Goal: Task Accomplishment & Management: Manage account settings

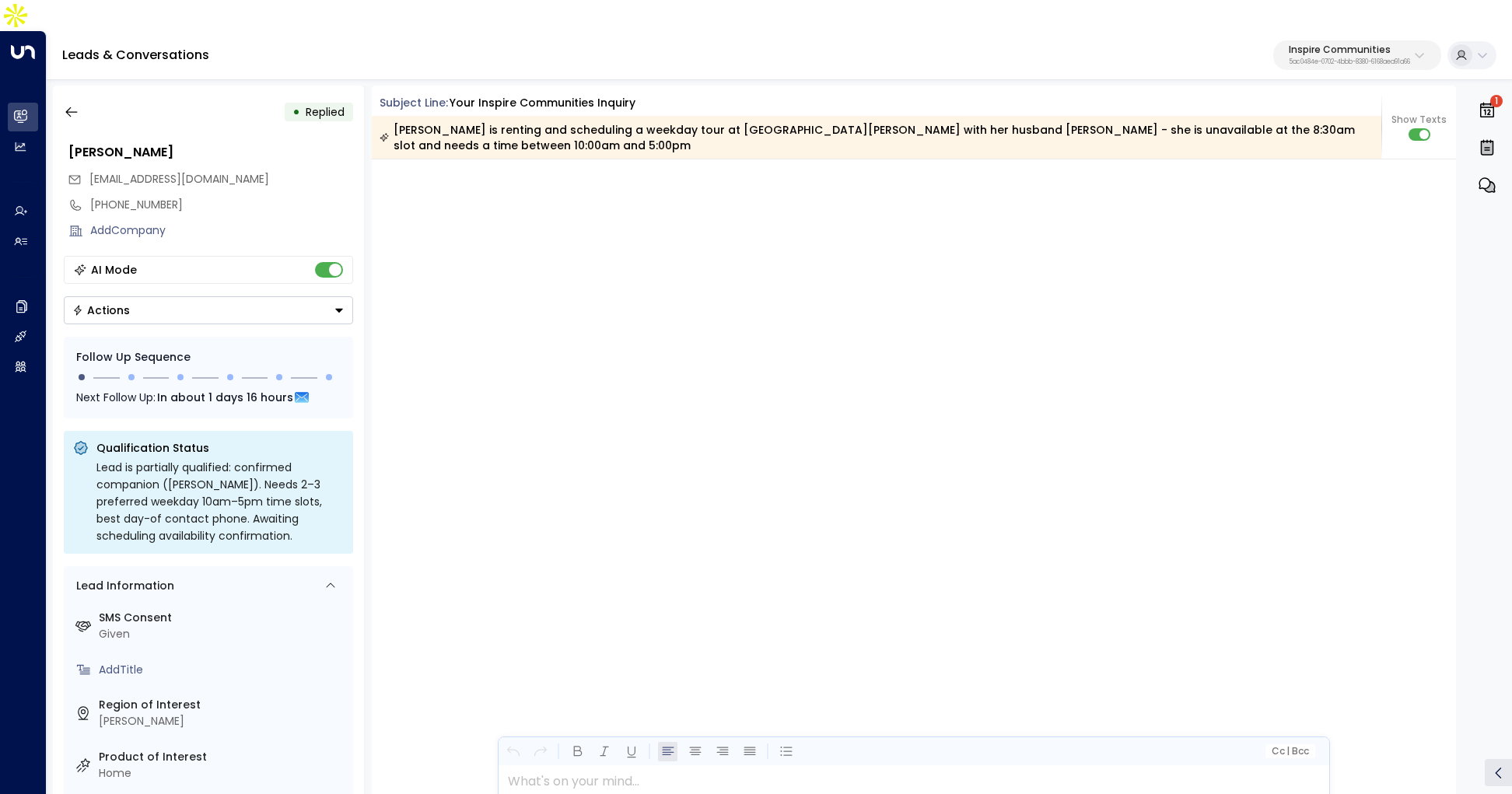
scroll to position [7765, 0]
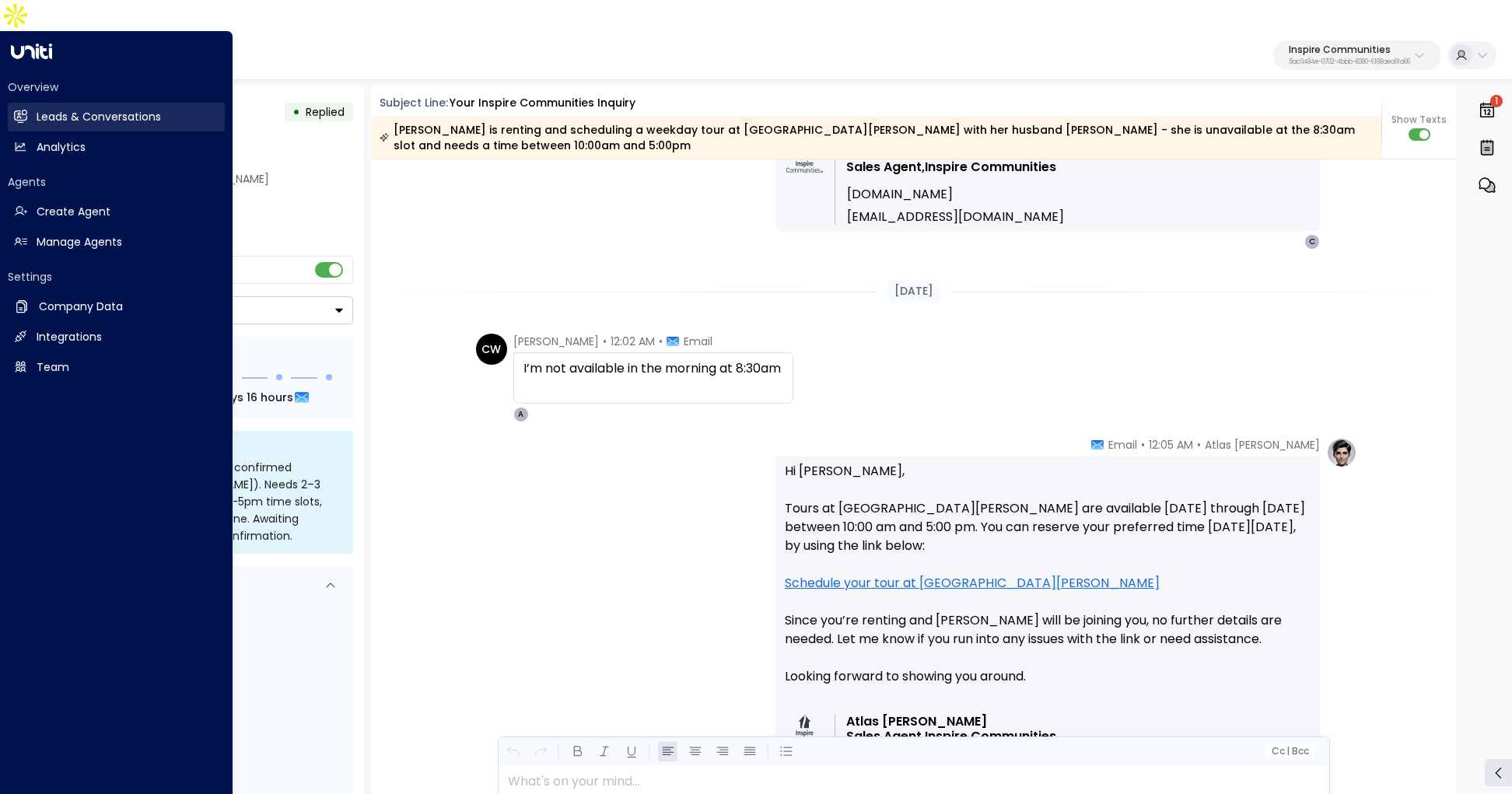
click at [34, 102] on link "Leads & Conversations Leads & Conversations" at bounding box center [116, 116] width 217 height 29
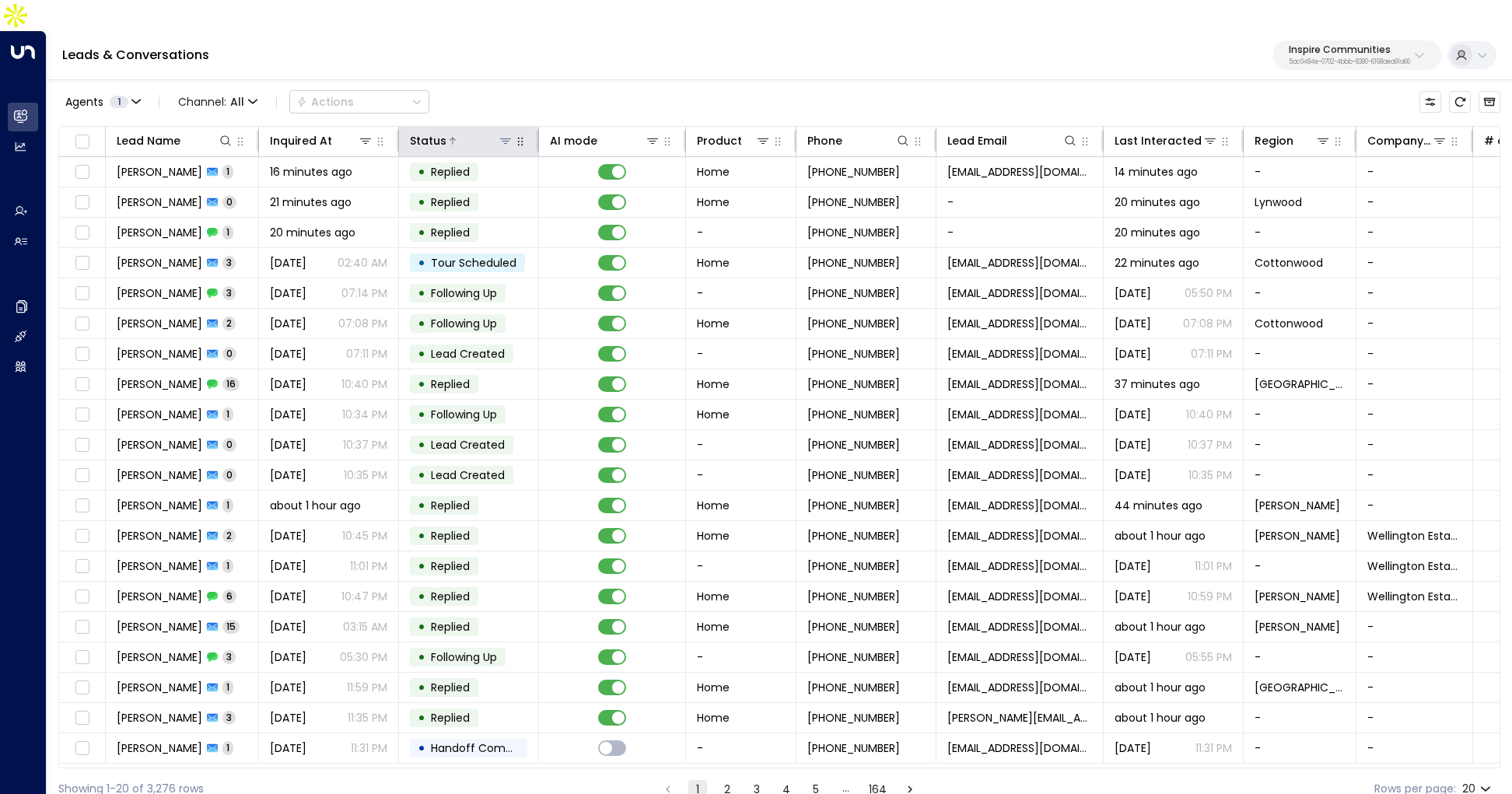
click at [506, 138] on icon at bounding box center [505, 141] width 11 height 6
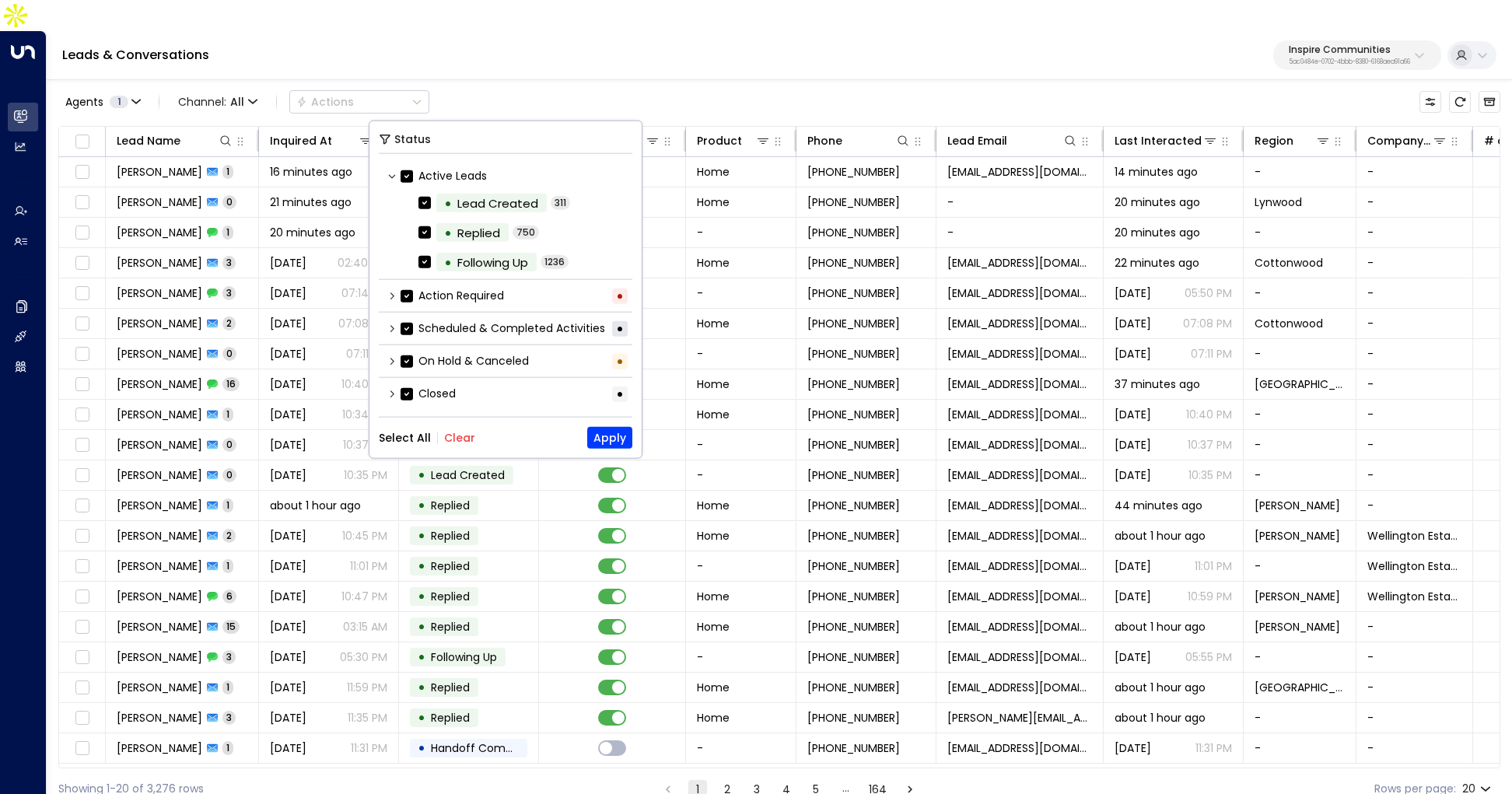
click at [457, 432] on button "Clear" at bounding box center [460, 437] width 31 height 12
click at [391, 330] on icon at bounding box center [391, 327] width 9 height 9
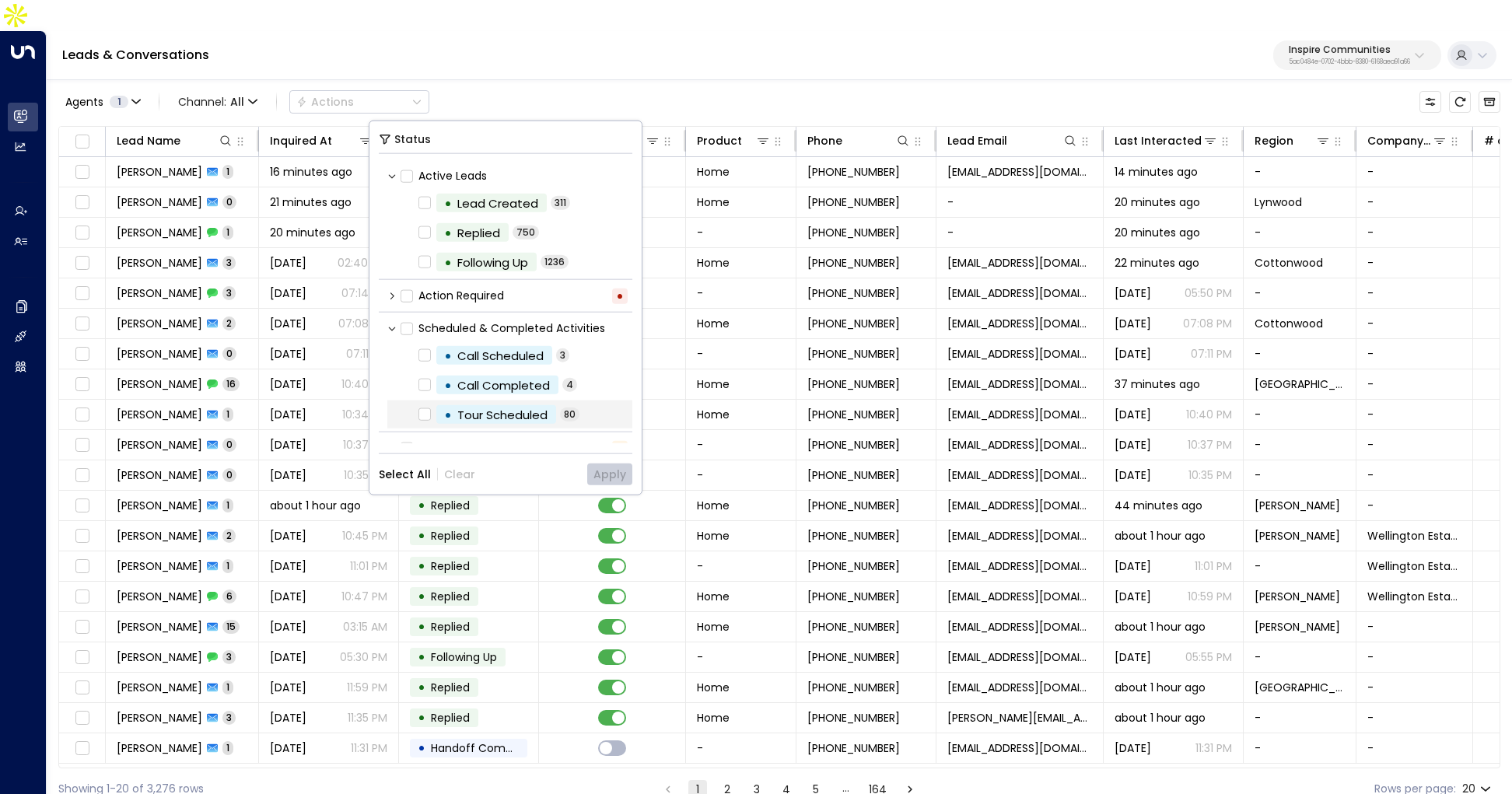
click at [403, 411] on div "• Tour Scheduled 80" at bounding box center [509, 415] width 245 height 28
click at [601, 474] on button "Apply" at bounding box center [610, 474] width 45 height 22
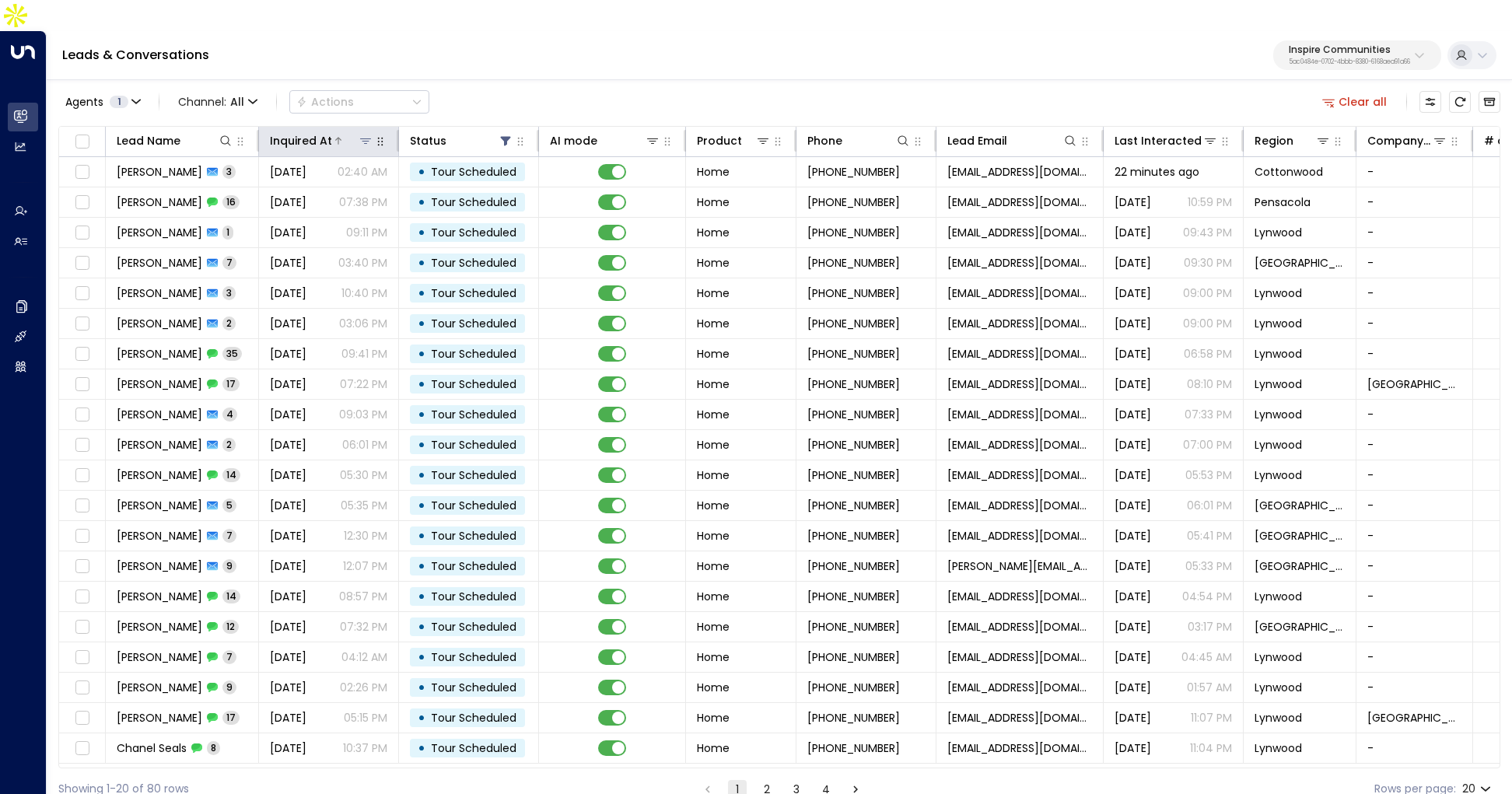
click at [304, 132] on div "Inquired At" at bounding box center [301, 141] width 62 height 19
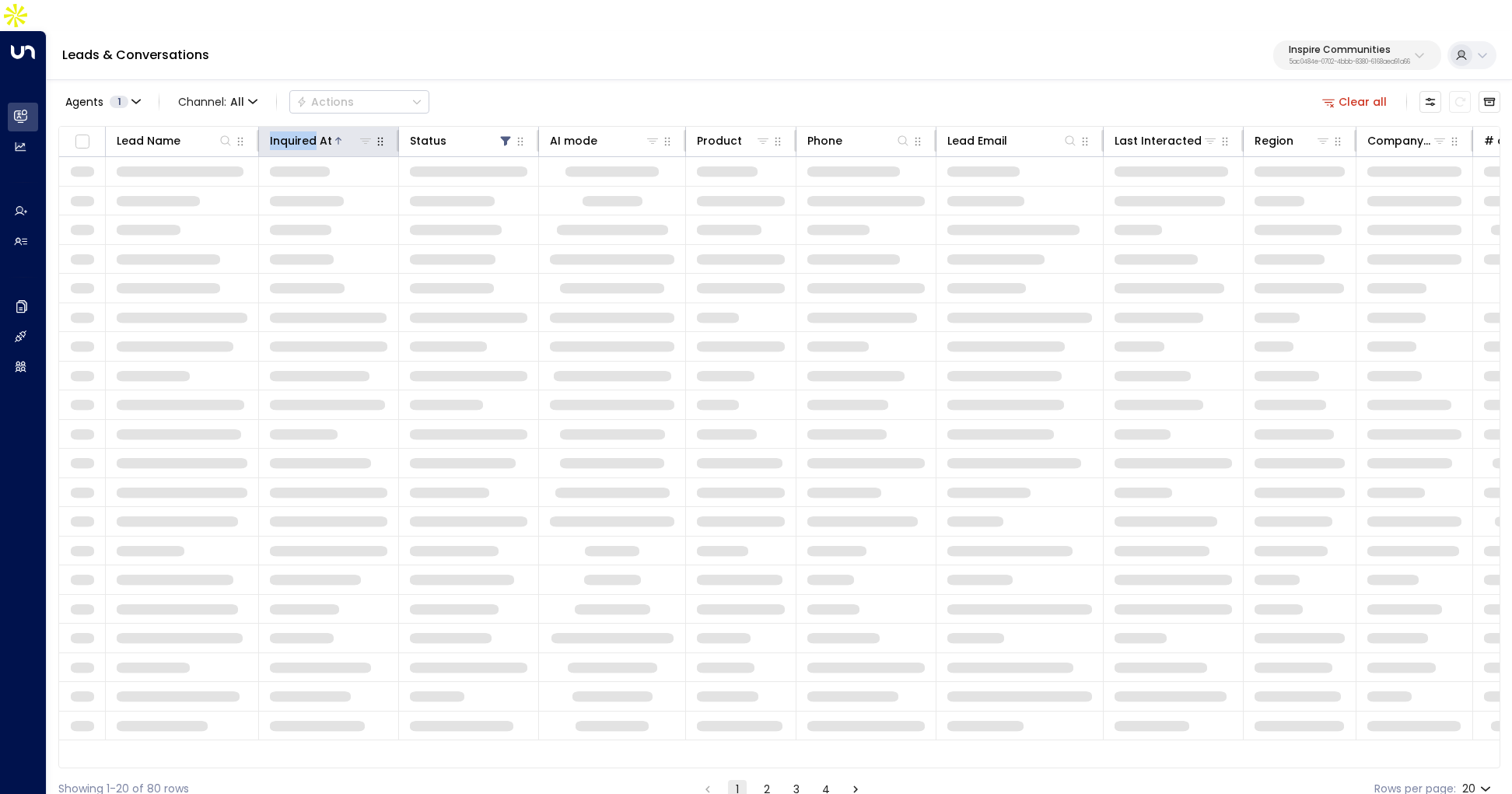
click at [304, 132] on div "Inquired At" at bounding box center [301, 141] width 62 height 19
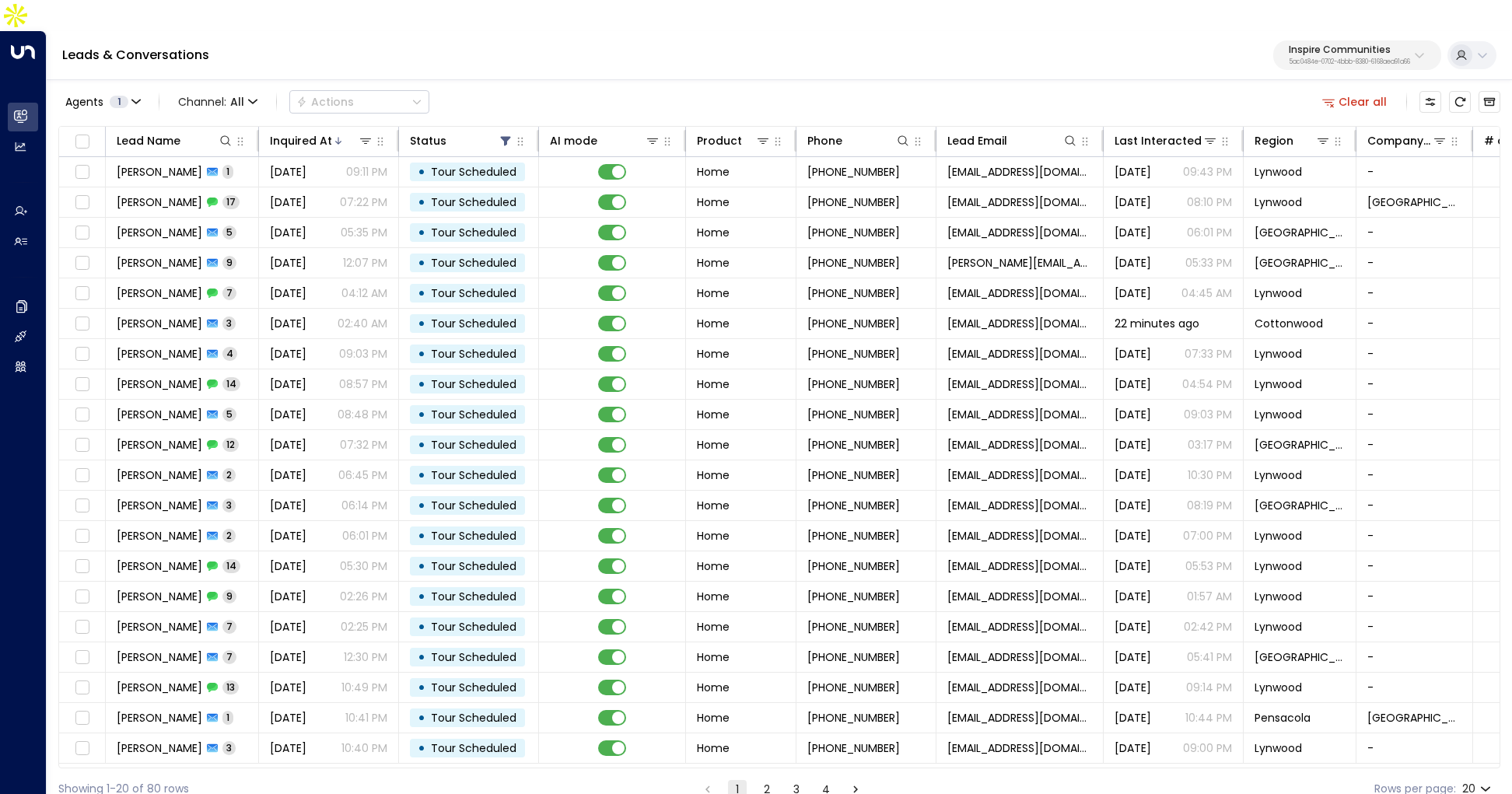
click at [590, 47] on div "Leads & Conversations Inspire Communities 5ac0484e-0702-4bbb-8380-6168aea91a66" at bounding box center [779, 56] width 1465 height 49
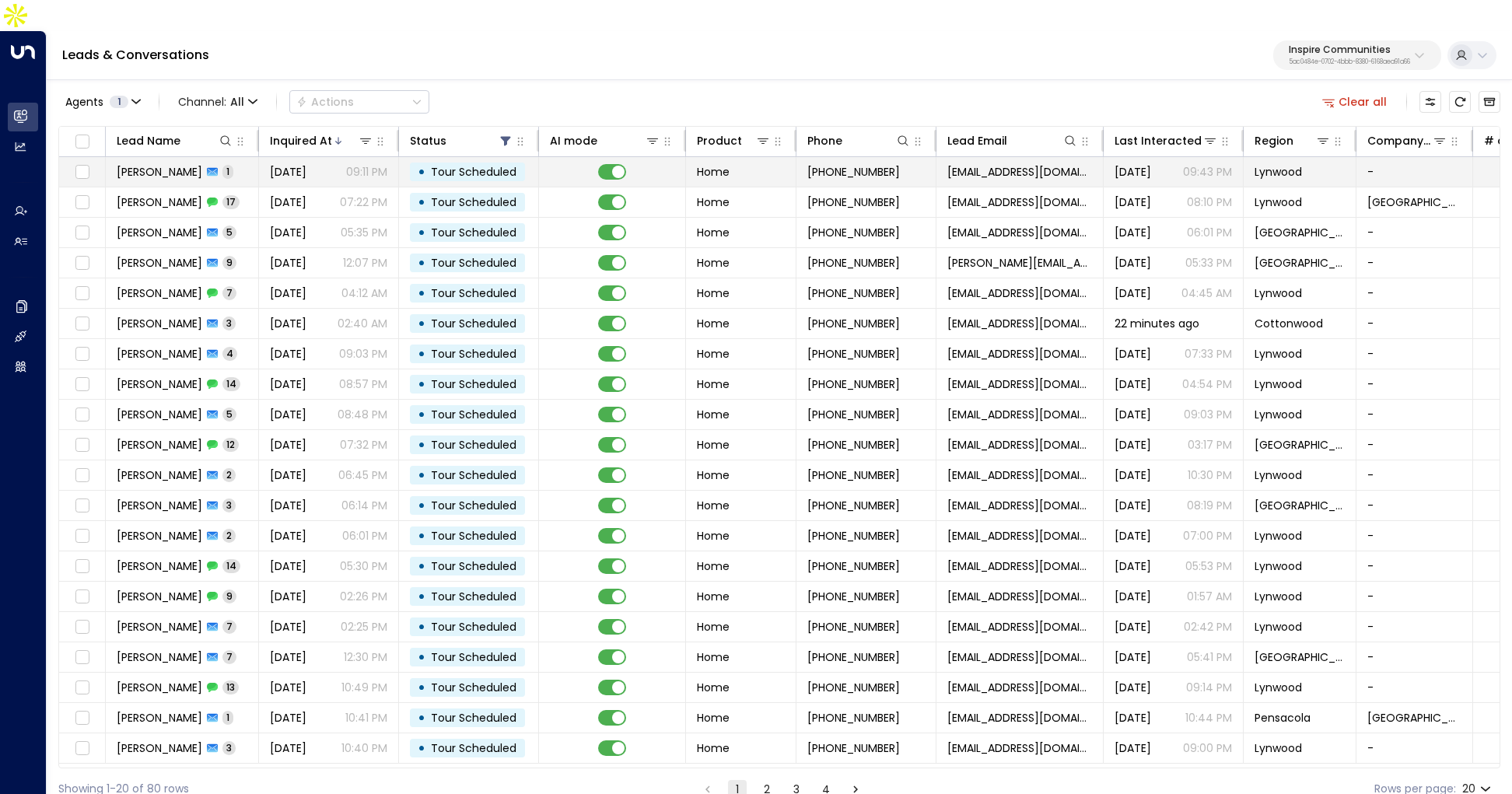
click at [307, 164] on span "[DATE]" at bounding box center [288, 172] width 37 height 16
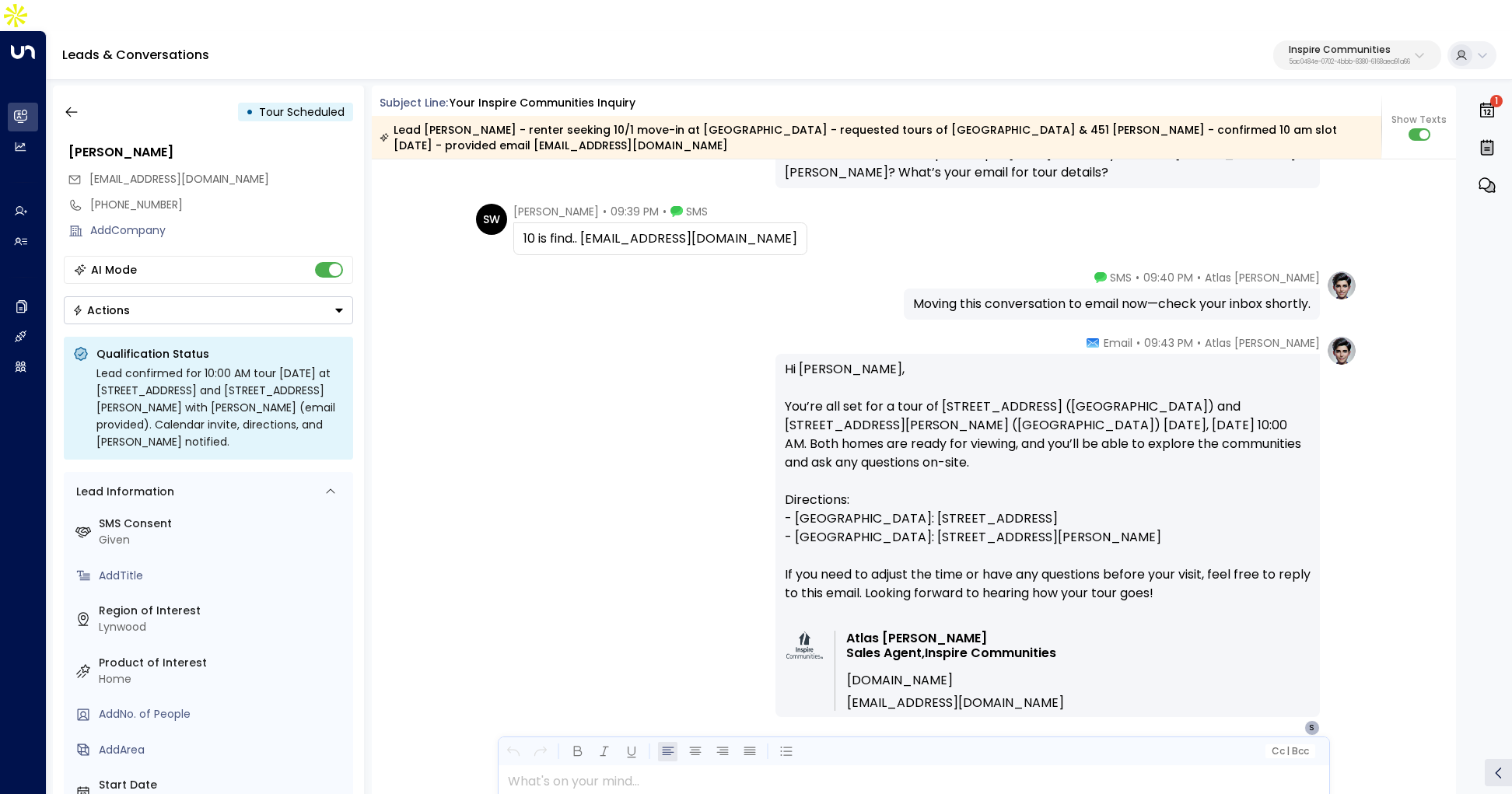
scroll to position [985, 0]
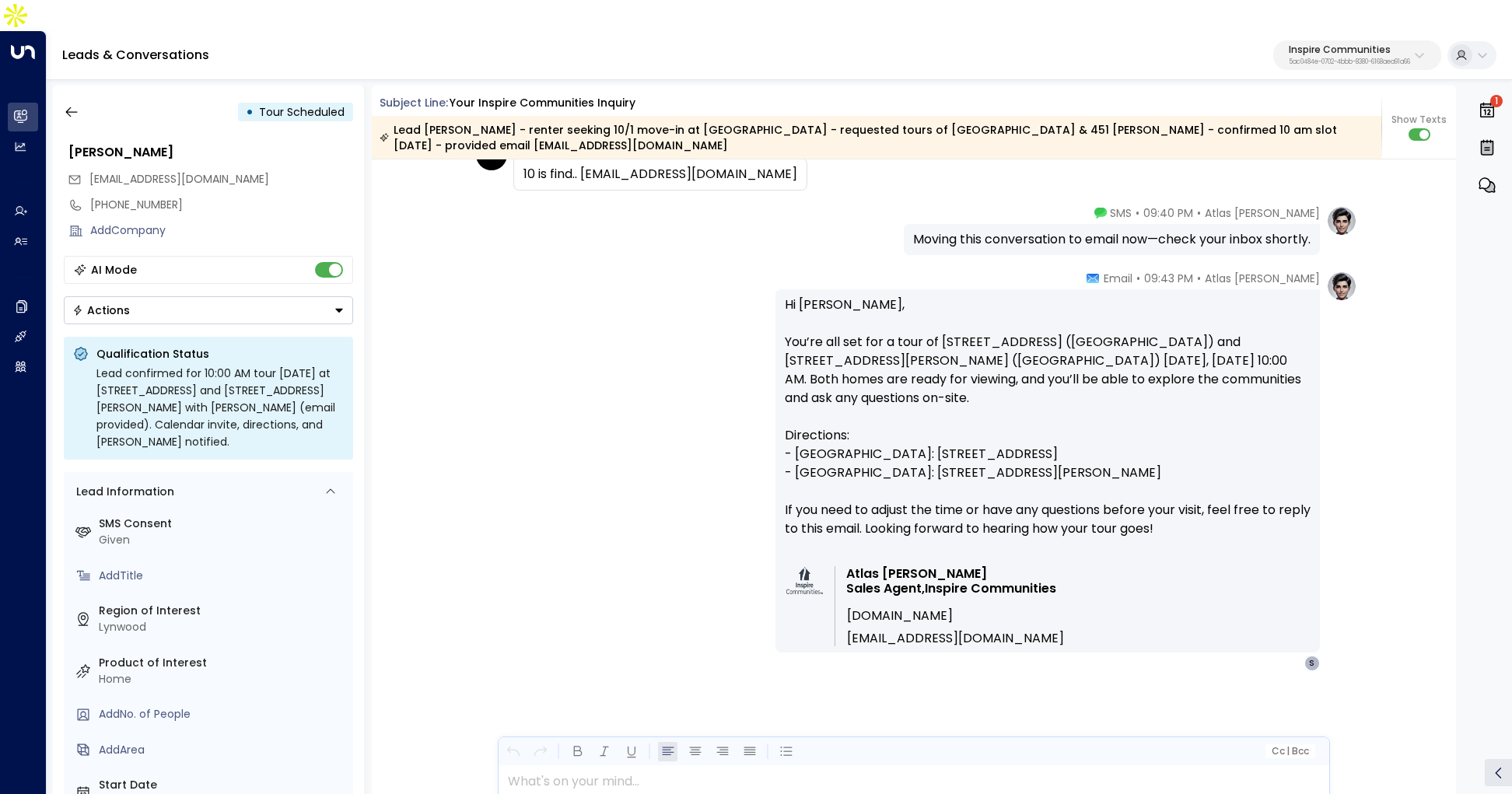
click at [89, 98] on div "• Tour Scheduled" at bounding box center [209, 112] width 290 height 28
click at [68, 107] on icon "button" at bounding box center [71, 112] width 11 height 10
